Goal: Task Accomplishment & Management: Complete application form

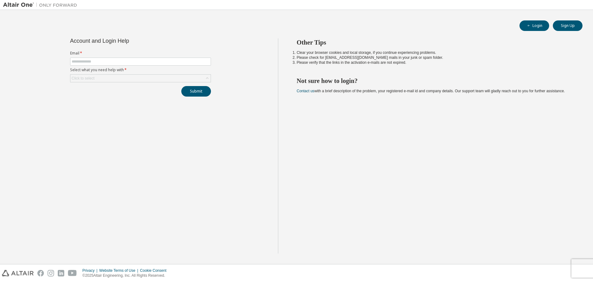
click at [12, 6] on img at bounding box center [41, 5] width 77 height 6
click at [543, 26] on button "Login" at bounding box center [535, 25] width 30 height 11
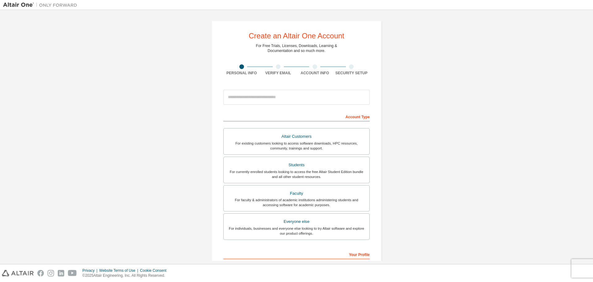
click at [437, 112] on div "Create an Altair One Account For Free Trials, Licenses, Downloads, Learning & D…" at bounding box center [296, 176] width 587 height 327
